Goal: Check status

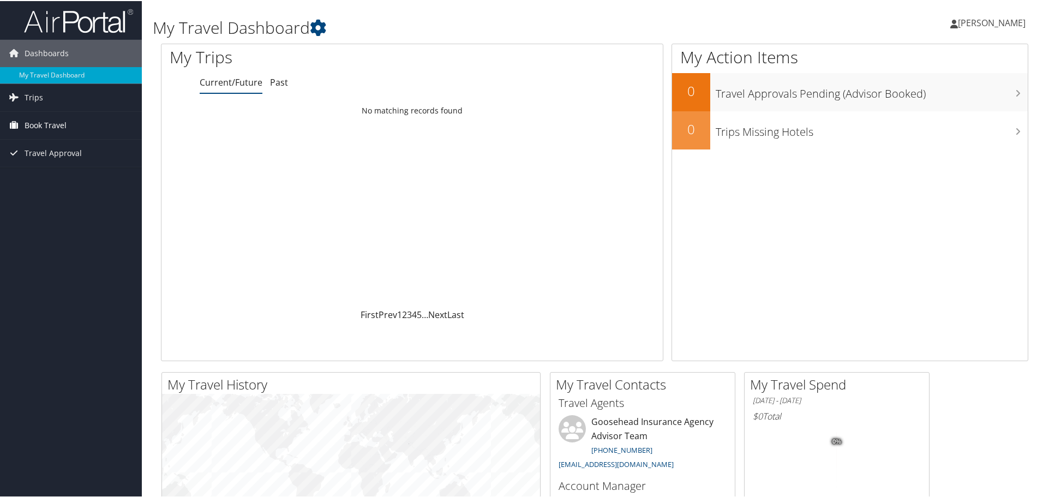
click at [34, 122] on span "Book Travel" at bounding box center [46, 124] width 42 height 27
click at [25, 95] on span "Trips" at bounding box center [34, 96] width 19 height 27
drag, startPoint x: 51, startPoint y: 322, endPoint x: 100, endPoint y: 340, distance: 52.3
click at [52, 322] on div "Dashboards My Travel Dashboard Trips Current/Future Trips Past Trips Trips Miss…" at bounding box center [523, 412] width 1047 height 824
click at [37, 388] on div "Dashboards My Travel Dashboard Trips Current/Future Trips Past Trips Trips Miss…" at bounding box center [523, 412] width 1047 height 824
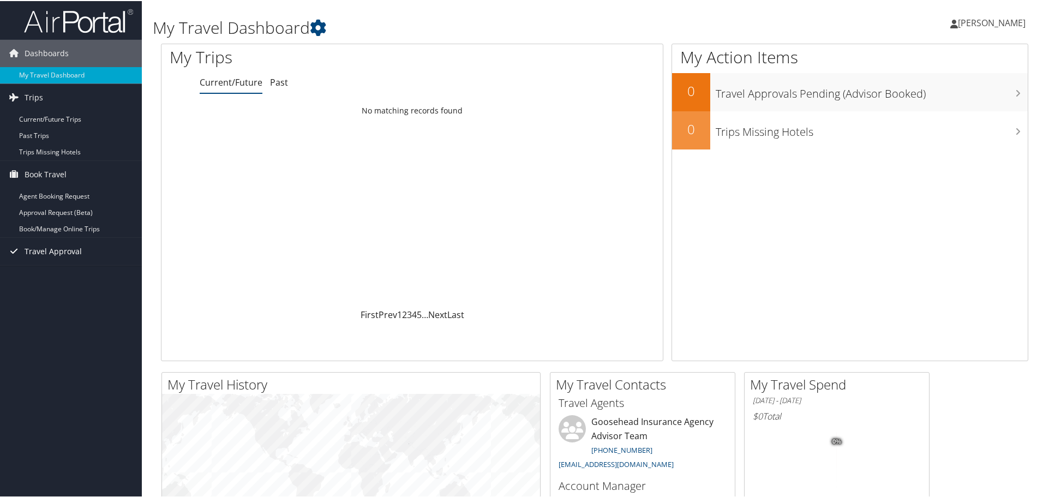
click at [44, 245] on span "Travel Approval" at bounding box center [53, 250] width 57 height 27
click at [2, 388] on div "Dashboards My Travel Dashboard Trips Current/Future Trips Past Trips Trips Miss…" at bounding box center [523, 412] width 1047 height 824
click at [9, 407] on div "Dashboards My Travel Dashboard Trips Current/Future Trips Past Trips Trips Miss…" at bounding box center [523, 412] width 1047 height 824
click at [8, 438] on div "Dashboards My Travel Dashboard Trips Current/Future Trips Past Trips Trips Miss…" at bounding box center [523, 412] width 1047 height 824
click at [0, 23] on link at bounding box center [71, 18] width 142 height 27
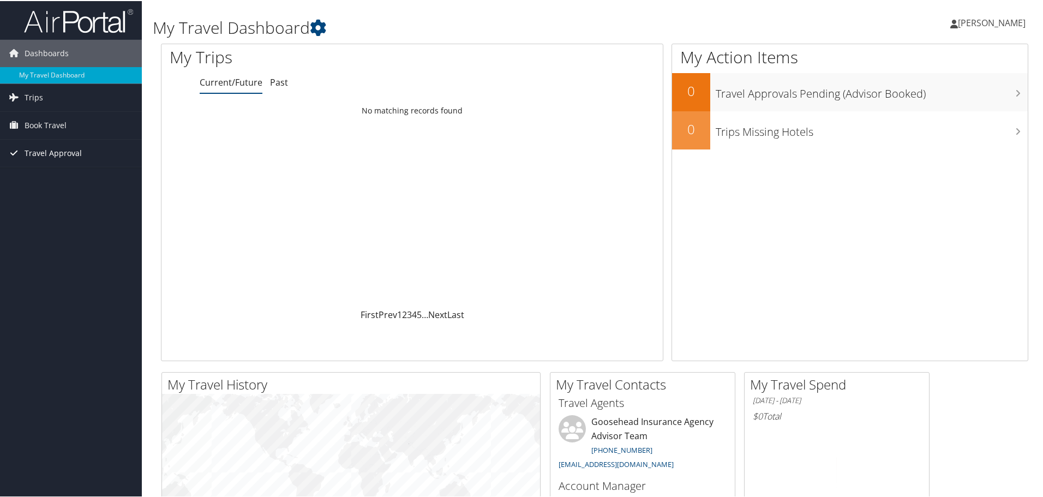
click at [73, 152] on span "Travel Approval" at bounding box center [53, 152] width 57 height 27
click at [62, 172] on link "Pending Trip Approvals" at bounding box center [71, 174] width 142 height 16
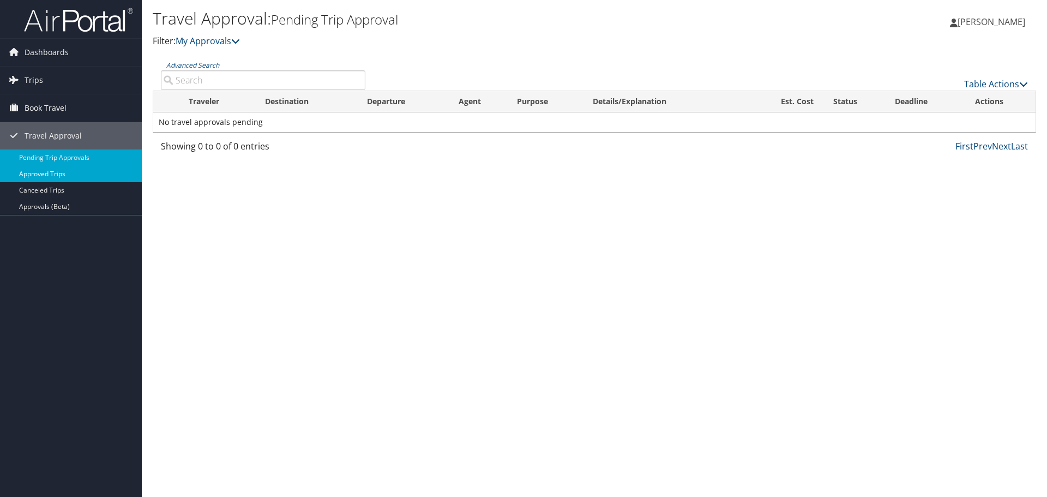
click at [40, 173] on link "Approved Trips" at bounding box center [71, 174] width 142 height 16
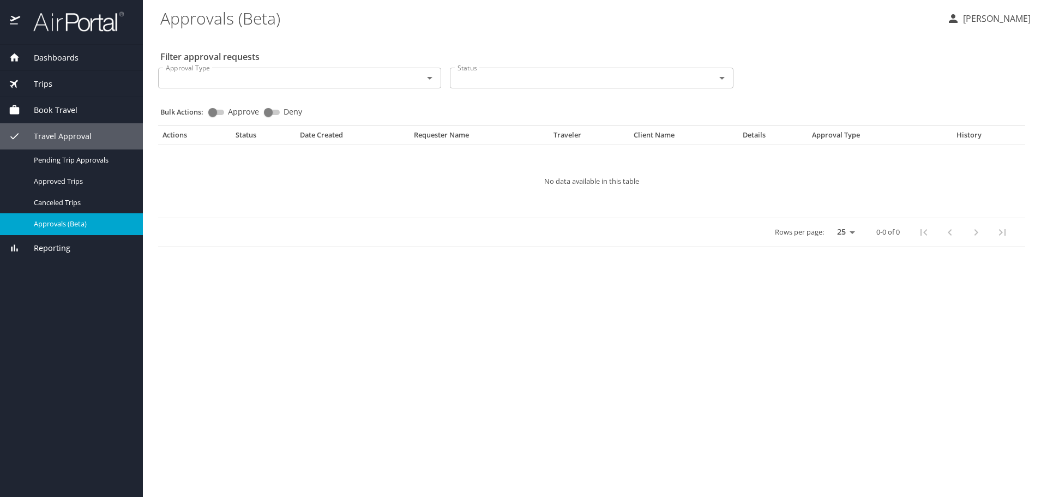
click at [286, 182] on p "No data available in this table" at bounding box center [592, 181] width 802 height 7
click at [67, 286] on div "Dashboards My Travel Dashboard Trips Current / Future Trips Past Trips Trips Mi…" at bounding box center [71, 271] width 143 height 452
